Goal: Book appointment/travel/reservation

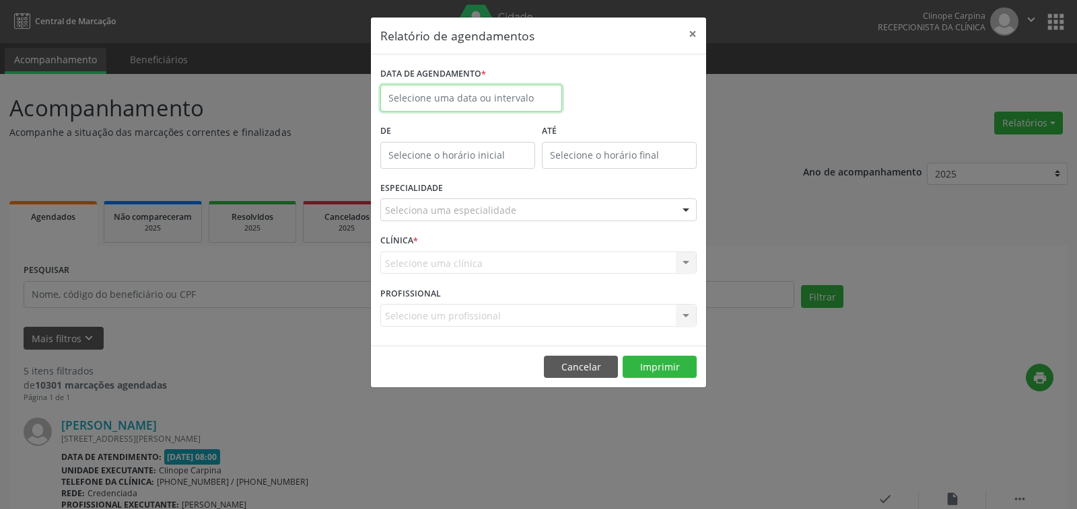
click at [413, 98] on input "text" at bounding box center [471, 98] width 182 height 27
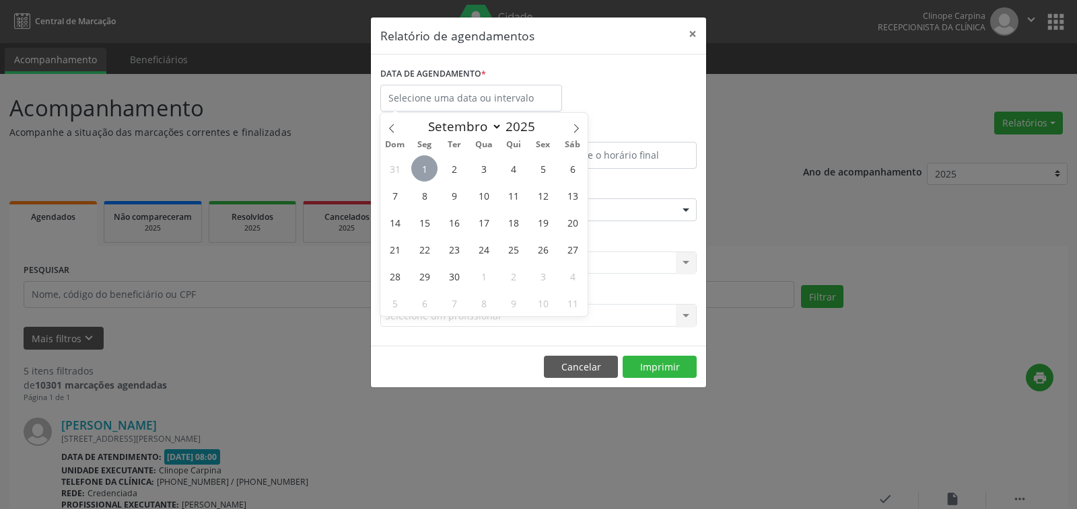
click at [426, 170] on span "1" at bounding box center [424, 168] width 26 height 26
type input "[DATE]"
click at [423, 168] on span "1" at bounding box center [424, 168] width 26 height 26
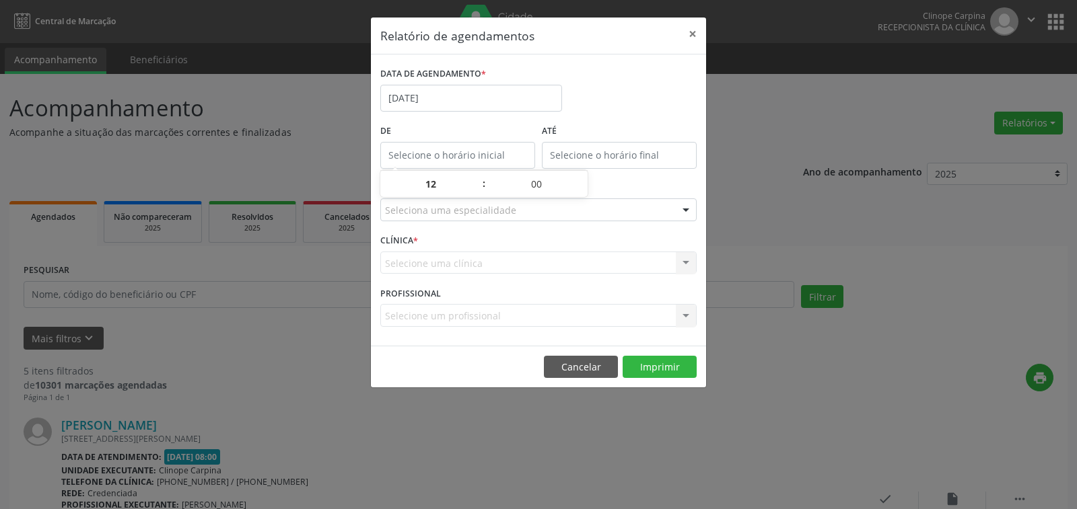
type input "12:00"
click at [423, 168] on body "Central de Marcação Clinope Carpina Recepcionista da clínica  Configurações Sa…" at bounding box center [538, 254] width 1077 height 509
click at [429, 228] on div "ESPECIALIDADE Seleciona uma especialidade Todas as especialidades Alergologia A…" at bounding box center [538, 204] width 323 height 52
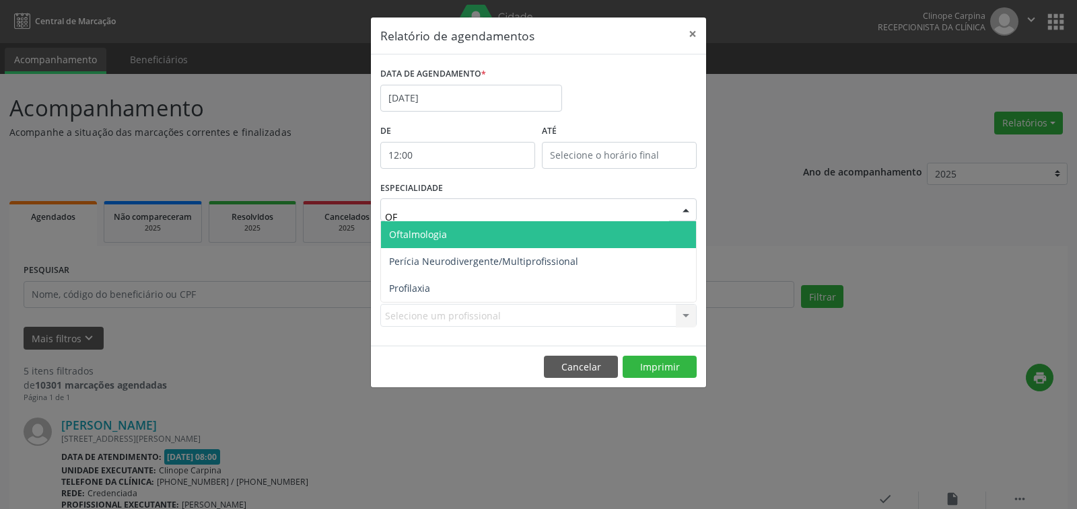
type input "OFT"
click at [454, 224] on span "Oftalmologia" at bounding box center [538, 234] width 315 height 27
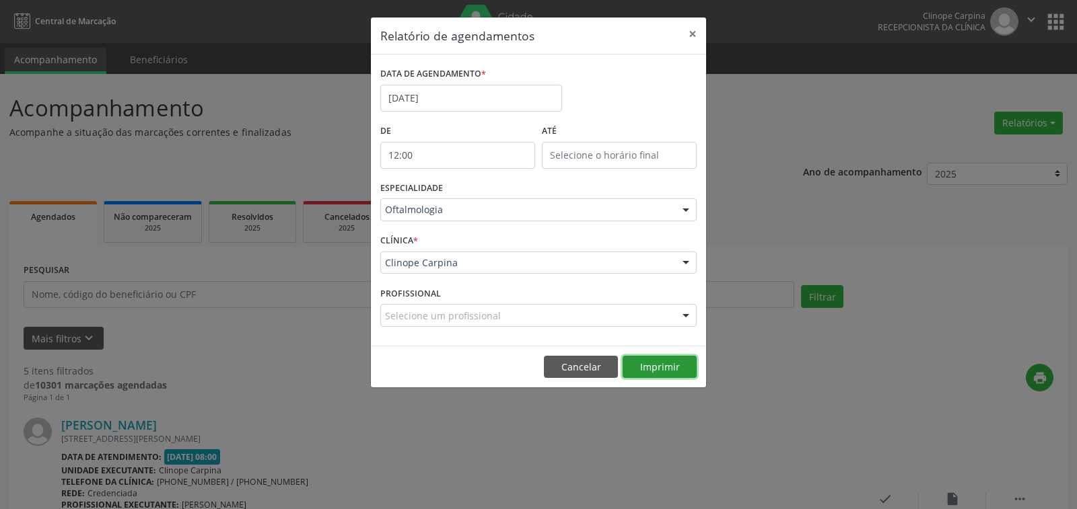
click at [658, 367] on button "Imprimir" at bounding box center [660, 367] width 74 height 23
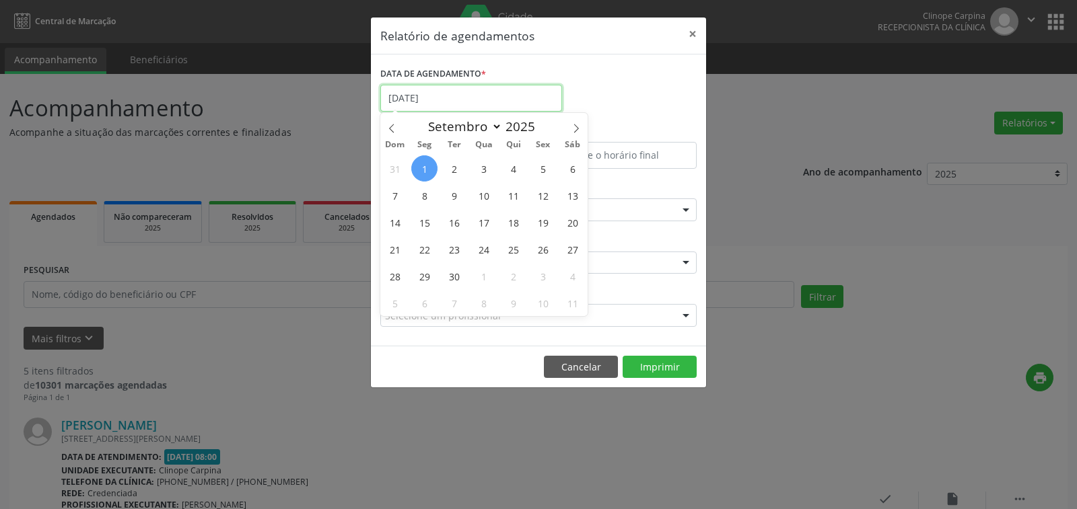
click at [470, 101] on input "[DATE]" at bounding box center [471, 98] width 182 height 27
click at [446, 160] on span "2" at bounding box center [454, 168] width 26 height 26
type input "[DATE]"
click at [446, 160] on span "2" at bounding box center [454, 168] width 26 height 26
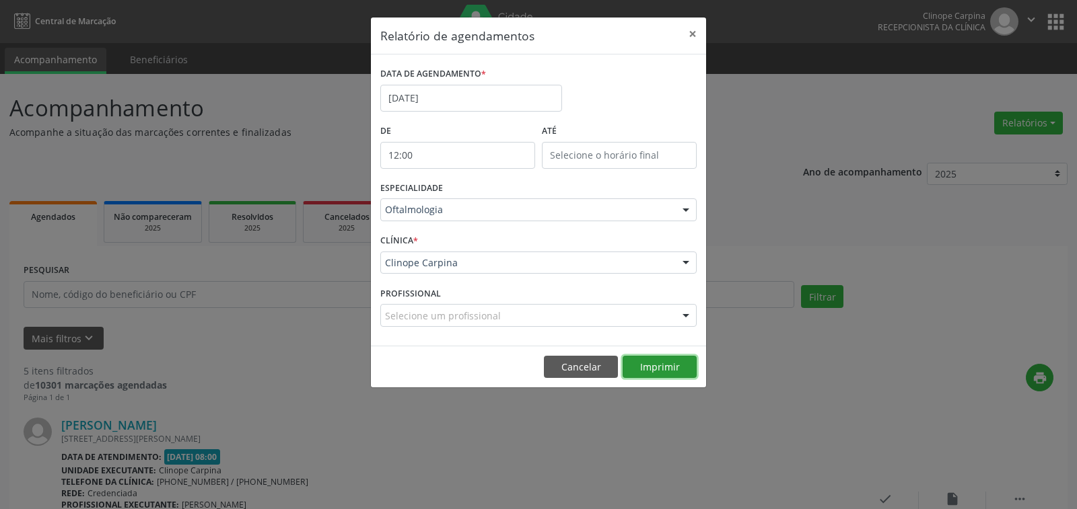
click at [660, 368] on button "Imprimir" at bounding box center [660, 367] width 74 height 23
click at [435, 94] on input "[DATE]" at bounding box center [471, 98] width 182 height 27
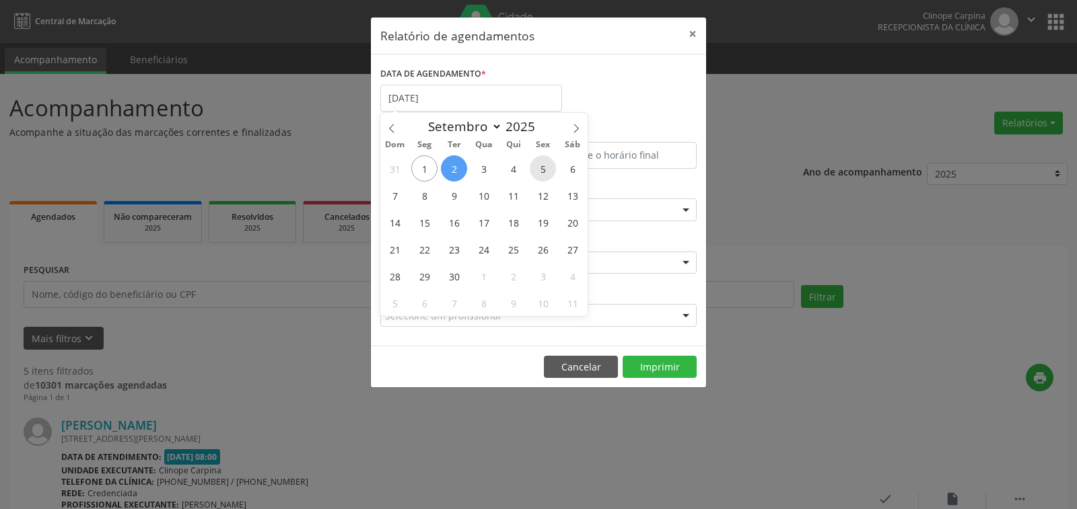
click at [537, 170] on span "5" at bounding box center [543, 168] width 26 height 26
type input "05/09/2025"
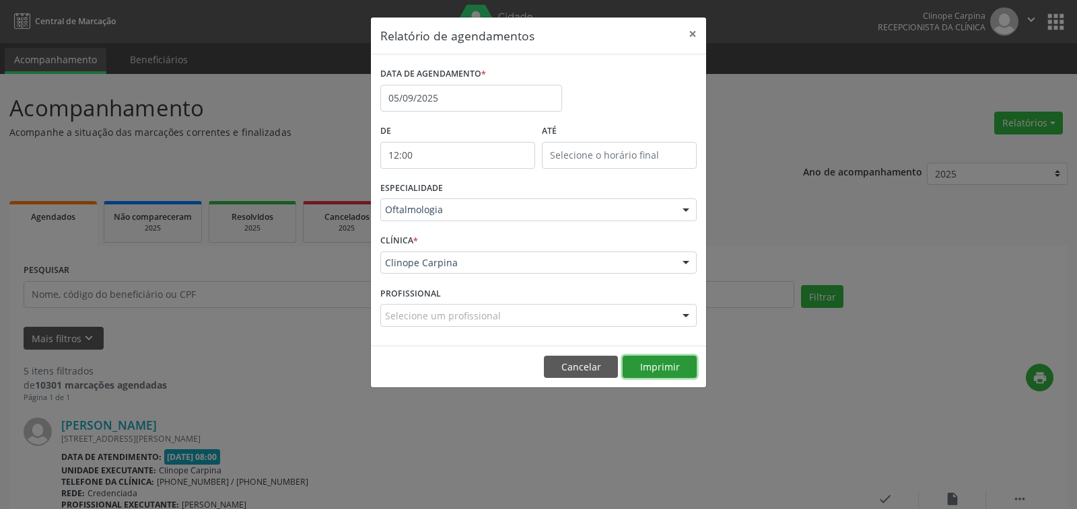
click at [660, 371] on button "Imprimir" at bounding box center [660, 367] width 74 height 23
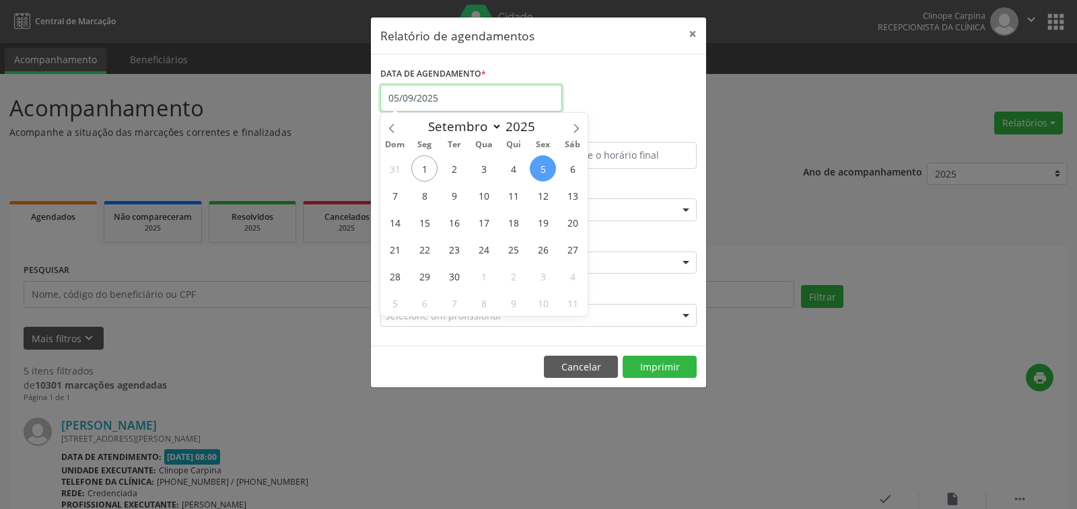
click at [438, 94] on input "05/09/2025" at bounding box center [471, 98] width 182 height 27
click at [536, 195] on span "12" at bounding box center [543, 195] width 26 height 26
type input "[DATE]"
click at [536, 195] on span "12" at bounding box center [543, 195] width 26 height 26
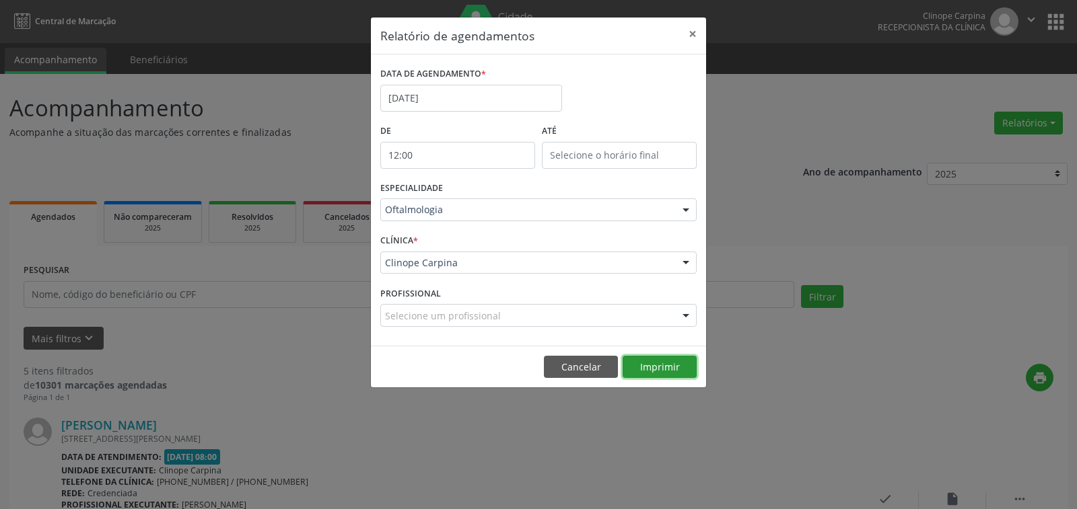
click at [666, 367] on button "Imprimir" at bounding box center [660, 367] width 74 height 23
click at [445, 98] on input "[DATE]" at bounding box center [471, 98] width 182 height 27
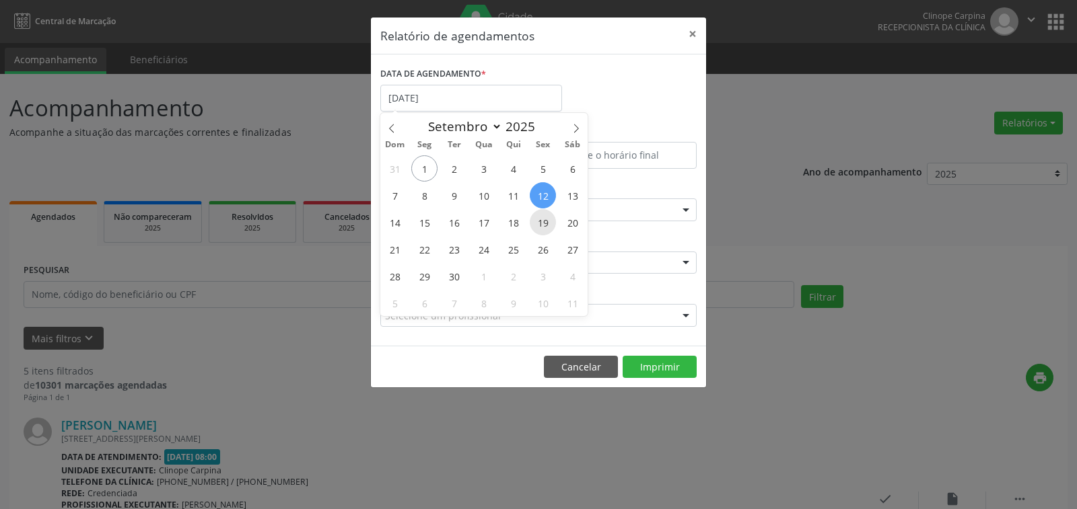
click at [537, 217] on span "19" at bounding box center [543, 222] width 26 height 26
type input "[DATE]"
click at [537, 217] on span "19" at bounding box center [543, 222] width 26 height 26
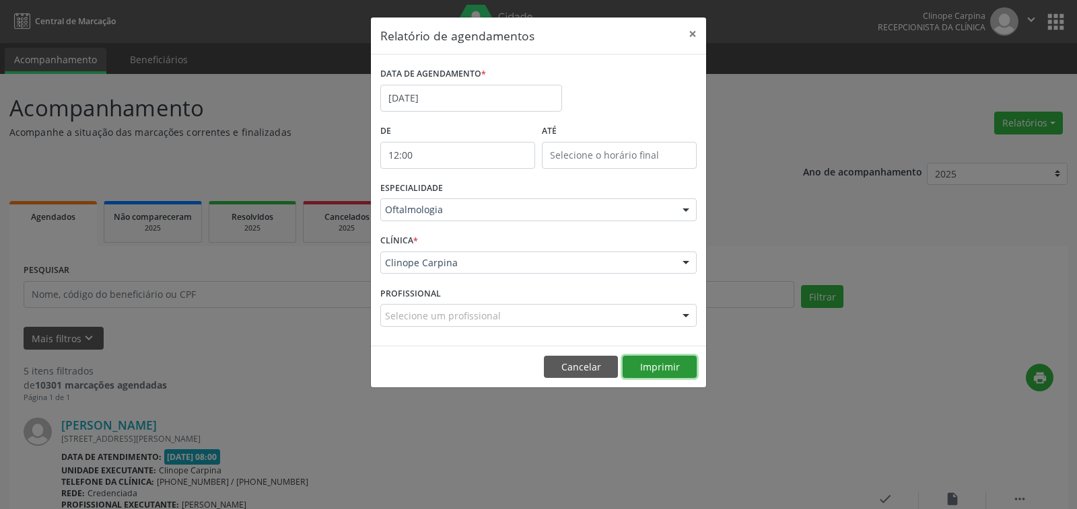
click at [657, 378] on button "Imprimir" at bounding box center [660, 367] width 74 height 23
click at [422, 108] on input "[DATE]" at bounding box center [471, 98] width 182 height 27
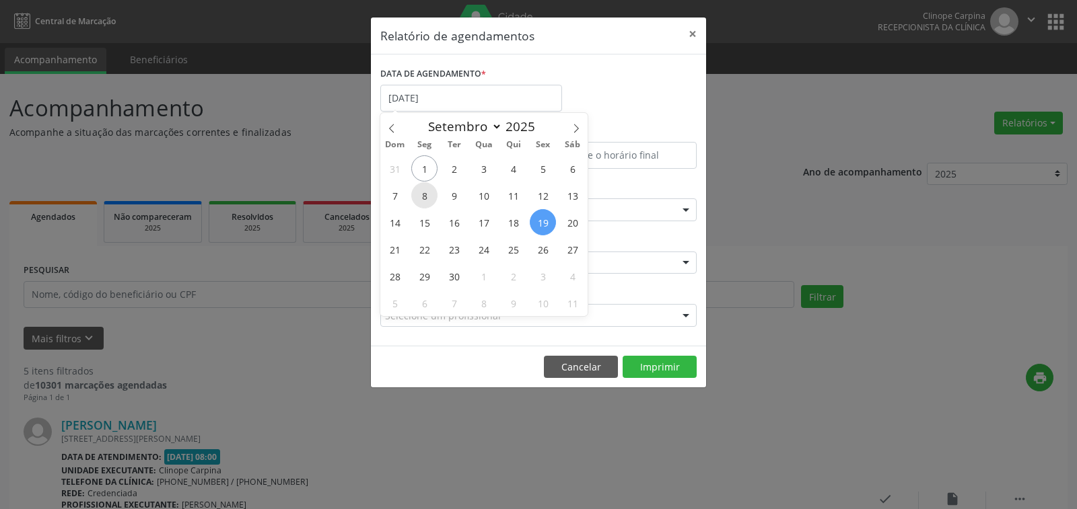
click at [422, 195] on span "8" at bounding box center [424, 195] width 26 height 26
type input "[DATE]"
click at [422, 195] on span "8" at bounding box center [424, 195] width 26 height 26
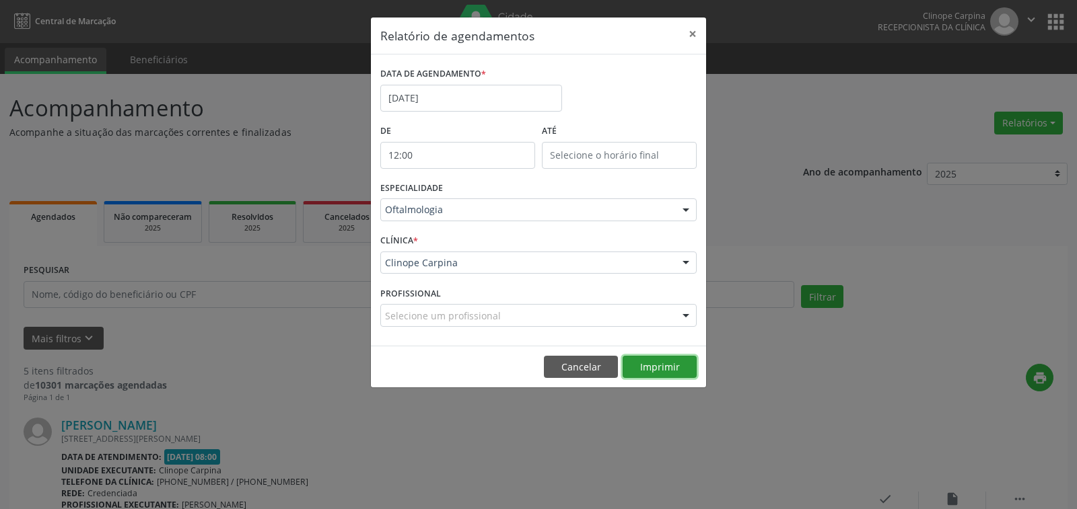
click at [670, 363] on button "Imprimir" at bounding box center [660, 367] width 74 height 23
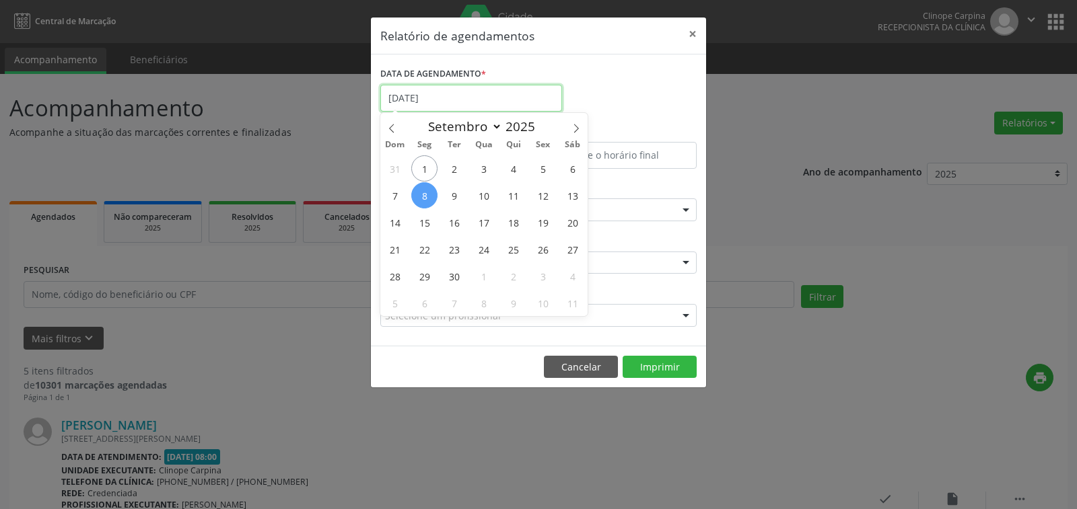
click at [442, 99] on input "[DATE]" at bounding box center [471, 98] width 182 height 27
click at [452, 190] on span "9" at bounding box center [454, 195] width 26 height 26
type input "09/09/2025"
click at [452, 190] on span "9" at bounding box center [454, 195] width 26 height 26
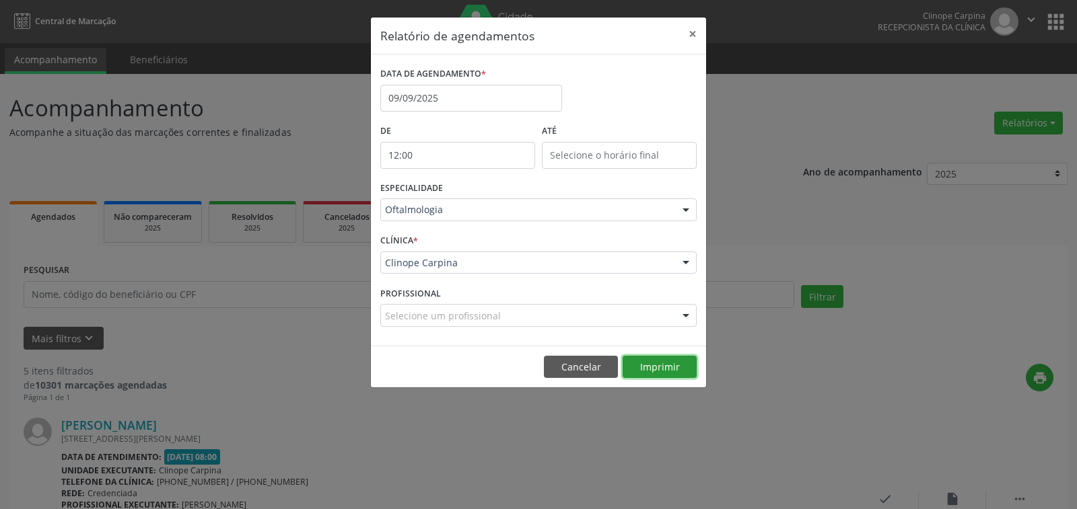
click at [643, 357] on button "Imprimir" at bounding box center [660, 367] width 74 height 23
click at [452, 106] on input "09/09/2025" at bounding box center [471, 98] width 182 height 27
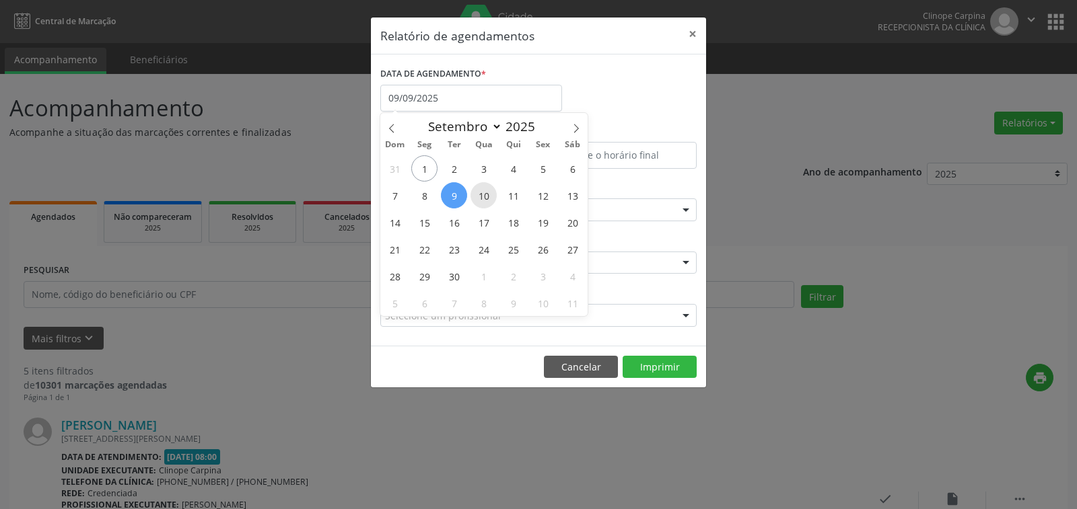
click at [483, 198] on span "10" at bounding box center [483, 195] width 26 height 26
type input "[DATE]"
click at [483, 198] on span "10" at bounding box center [483, 195] width 26 height 26
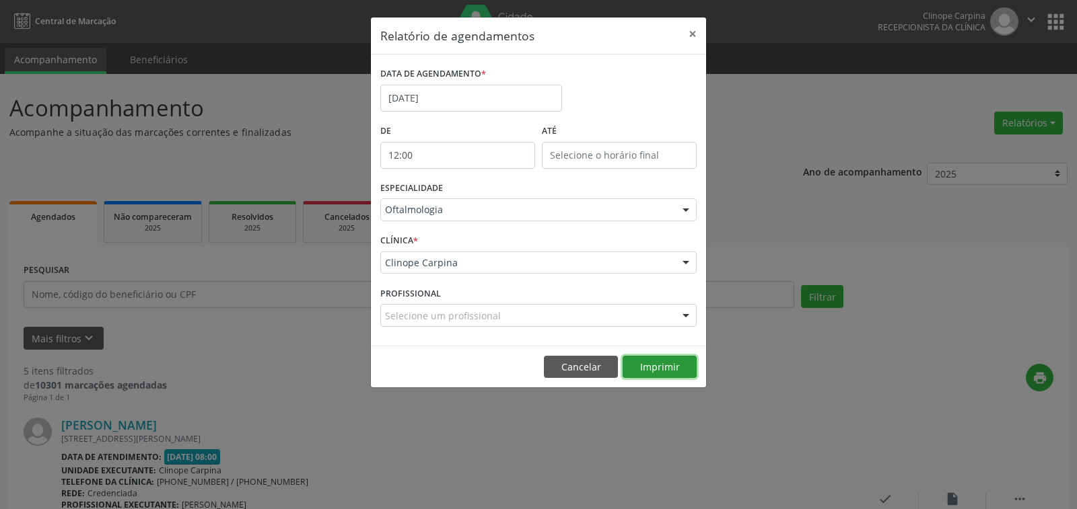
click at [660, 364] on button "Imprimir" at bounding box center [660, 367] width 74 height 23
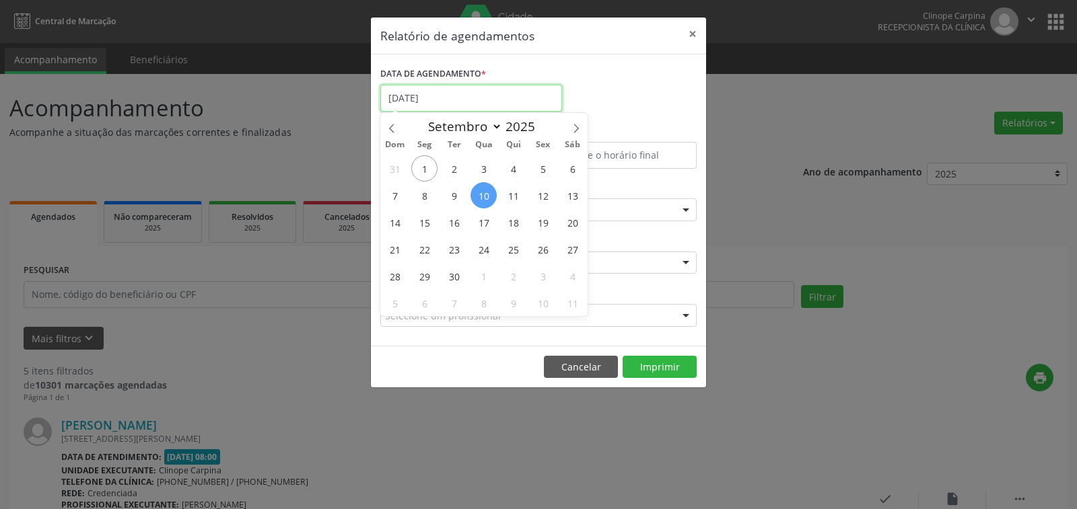
click at [468, 98] on input "[DATE]" at bounding box center [471, 98] width 182 height 27
click at [418, 223] on span "15" at bounding box center [424, 222] width 26 height 26
type input "[DATE]"
click at [418, 223] on span "15" at bounding box center [424, 222] width 26 height 26
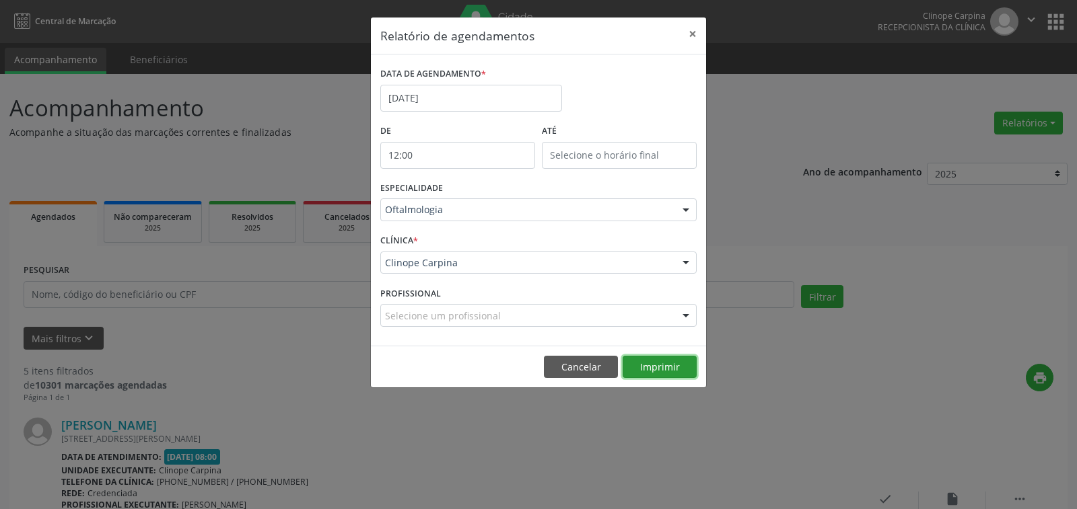
click at [660, 367] on button "Imprimir" at bounding box center [660, 367] width 74 height 23
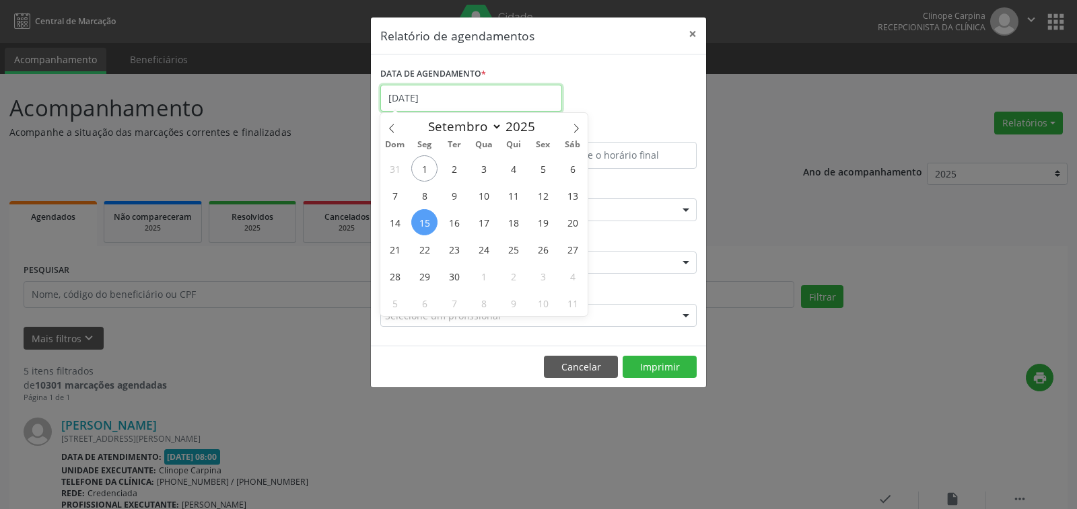
click at [439, 98] on input "[DATE]" at bounding box center [471, 98] width 182 height 27
click at [458, 220] on span "16" at bounding box center [454, 222] width 26 height 26
type input "[DATE]"
click at [458, 220] on span "16" at bounding box center [454, 222] width 26 height 26
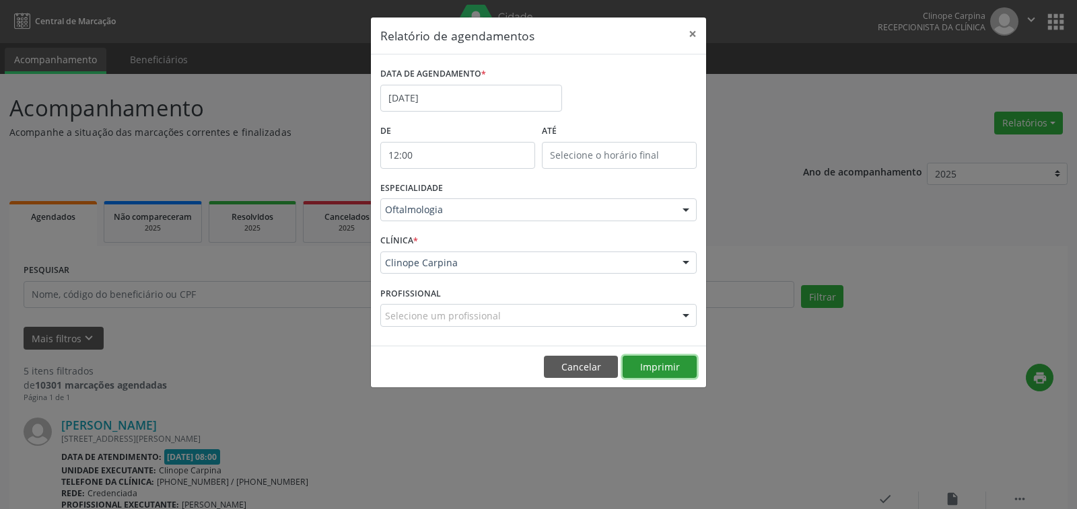
click at [652, 376] on button "Imprimir" at bounding box center [660, 367] width 74 height 23
click at [684, 28] on button "×" at bounding box center [692, 33] width 27 height 33
